Goal: Transaction & Acquisition: Book appointment/travel/reservation

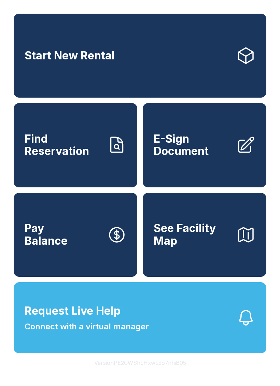
click at [246, 56] on icon at bounding box center [245, 55] width 19 height 19
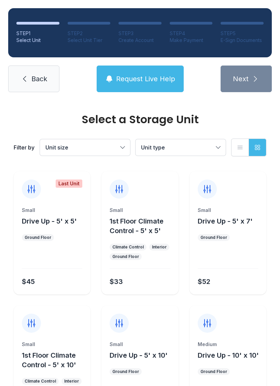
click at [239, 257] on div at bounding box center [228, 258] width 60 height 19
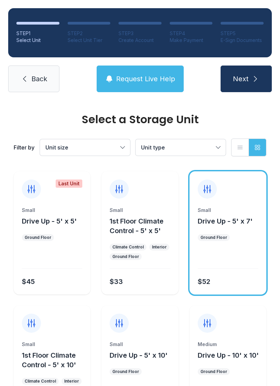
click at [249, 71] on button "Next" at bounding box center [246, 79] width 51 height 27
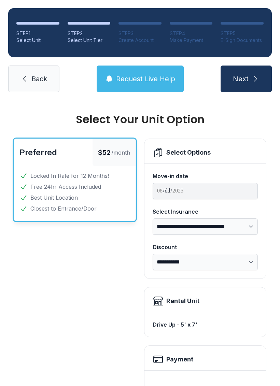
click at [32, 86] on link "Back" at bounding box center [33, 79] width 51 height 27
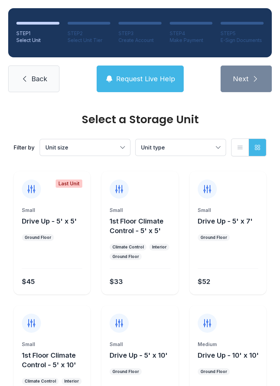
click at [39, 80] on span "Back" at bounding box center [39, 79] width 16 height 10
